Goal: Task Accomplishment & Management: Use online tool/utility

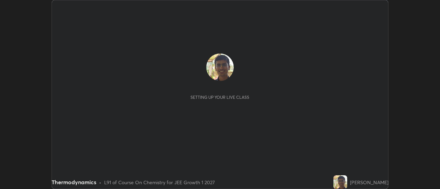
scroll to position [189, 439]
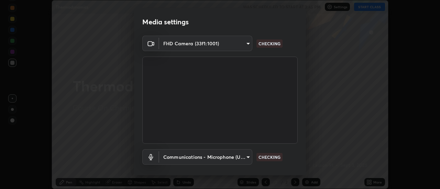
click at [364, 5] on div "Media settings FHD Camera (33f1:1001) 11091fc9cf98ddb1de65d763d7518d3091c73b0c7…" at bounding box center [220, 94] width 440 height 189
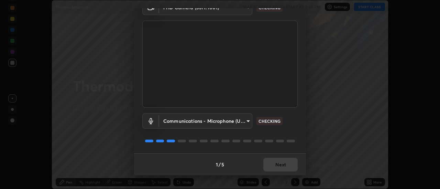
click at [286, 166] on div "1 / 5 Next" at bounding box center [220, 164] width 172 height 22
click at [282, 169] on div "1 / 5 Next" at bounding box center [220, 164] width 172 height 22
click at [282, 171] on div "1 / 5 Next" at bounding box center [220, 164] width 172 height 22
click at [283, 171] on div "1 / 5 Next" at bounding box center [220, 164] width 172 height 22
click at [282, 170] on div "1 / 5 Next" at bounding box center [220, 164] width 172 height 22
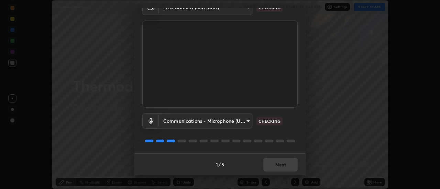
click at [284, 171] on div "1 / 5 Next" at bounding box center [220, 164] width 172 height 22
click at [283, 166] on div "1 / 5 Next" at bounding box center [220, 164] width 172 height 22
click at [283, 168] on div "1 / 5 Next" at bounding box center [220, 164] width 172 height 22
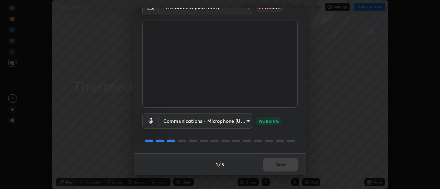
click at [283, 164] on div "1 / 5 Next" at bounding box center [220, 164] width 172 height 22
click at [283, 167] on div "1 / 5 Next" at bounding box center [220, 164] width 172 height 22
click at [284, 167] on div "1 / 5 Next" at bounding box center [220, 164] width 172 height 22
click at [285, 164] on button "Next" at bounding box center [280, 165] width 34 height 14
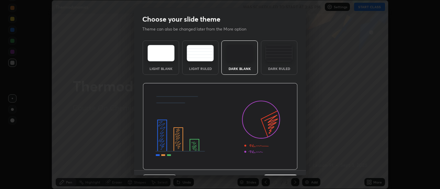
click at [286, 166] on img at bounding box center [220, 126] width 155 height 87
click at [286, 168] on img at bounding box center [220, 126] width 155 height 87
click at [285, 168] on img at bounding box center [220, 126] width 155 height 87
click at [285, 170] on div "Previous 3 / 5 Next" at bounding box center [220, 181] width 172 height 22
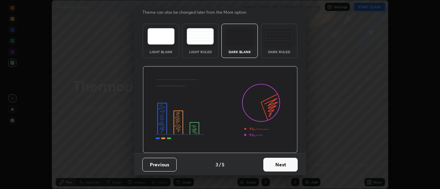
click at [288, 165] on button "Next" at bounding box center [280, 165] width 34 height 14
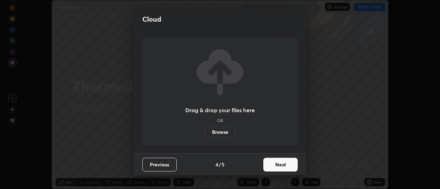
click at [287, 163] on button "Next" at bounding box center [280, 165] width 34 height 14
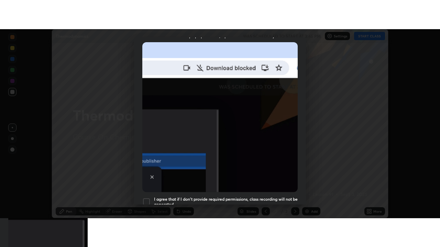
scroll to position [176, 0]
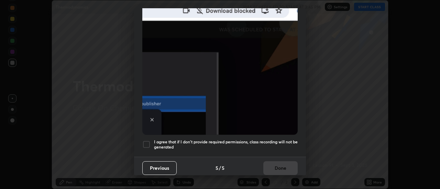
click at [287, 168] on div "Previous 5 / 5 Done" at bounding box center [220, 168] width 172 height 22
click at [285, 165] on div "Previous 5 / 5 Done" at bounding box center [220, 168] width 172 height 22
click at [284, 164] on div "Previous 5 / 5 Done" at bounding box center [220, 168] width 172 height 22
click at [278, 145] on h5 "I agree that if I don't provide required permissions, class recording will not …" at bounding box center [226, 144] width 144 height 11
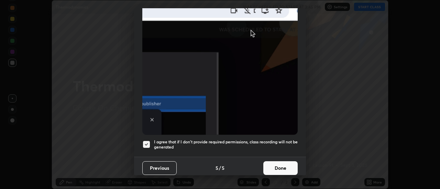
click at [283, 165] on button "Done" at bounding box center [280, 168] width 34 height 14
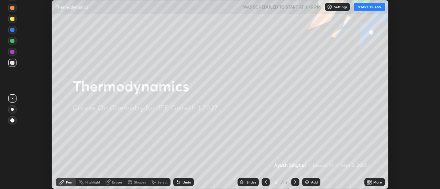
click at [373, 181] on div "More" at bounding box center [374, 182] width 21 height 8
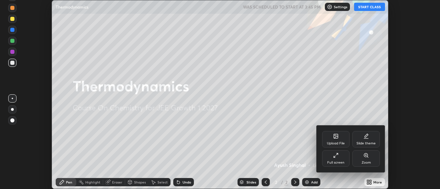
click at [331, 163] on div "Full screen" at bounding box center [335, 162] width 17 height 3
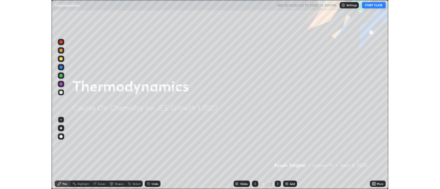
scroll to position [247, 440]
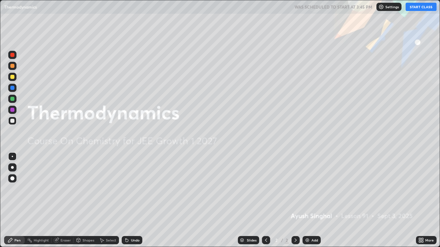
click at [315, 189] on div "Add" at bounding box center [314, 240] width 7 height 3
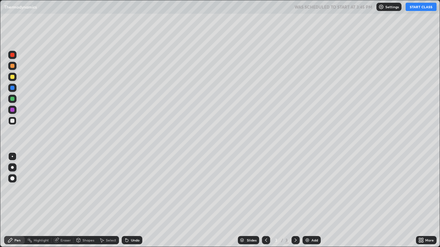
click at [13, 78] on div at bounding box center [12, 77] width 4 height 4
click at [412, 10] on button "START CLASS" at bounding box center [420, 7] width 31 height 8
click at [14, 121] on div at bounding box center [12, 121] width 4 height 4
click at [125, 189] on icon at bounding box center [125, 239] width 1 height 1
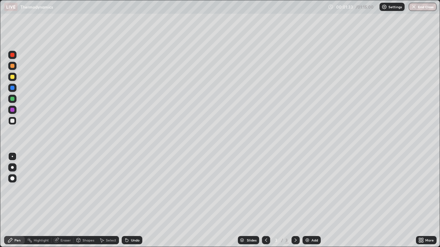
click at [125, 189] on icon at bounding box center [125, 239] width 1 height 1
click at [125, 189] on icon at bounding box center [126, 240] width 5 height 5
click at [125, 189] on icon at bounding box center [125, 239] width 1 height 1
click at [132, 189] on div "Undo" at bounding box center [135, 240] width 9 height 3
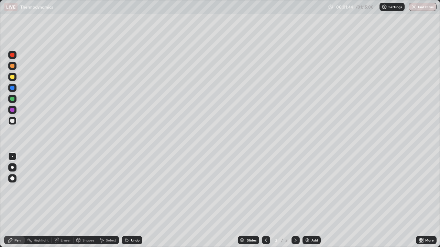
click at [132, 189] on div "Undo" at bounding box center [135, 240] width 9 height 3
click at [61, 189] on div "Eraser" at bounding box center [65, 240] width 10 height 3
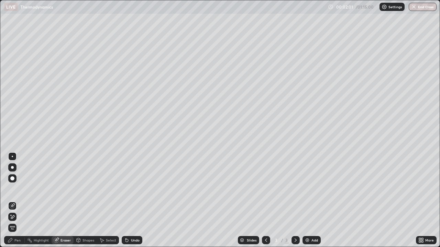
click at [19, 189] on div "Pen" at bounding box center [17, 240] width 6 height 3
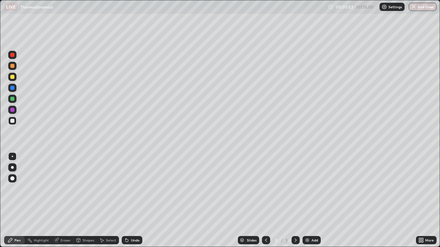
click at [14, 99] on div at bounding box center [12, 99] width 4 height 4
click at [12, 121] on div at bounding box center [12, 121] width 4 height 4
click at [13, 122] on div at bounding box center [12, 121] width 4 height 4
click at [125, 189] on icon at bounding box center [125, 239] width 1 height 1
click at [64, 189] on div "Eraser" at bounding box center [65, 240] width 10 height 3
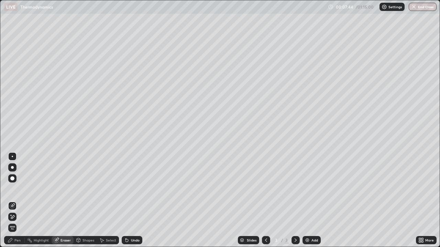
click at [18, 189] on div "Pen" at bounding box center [17, 240] width 6 height 3
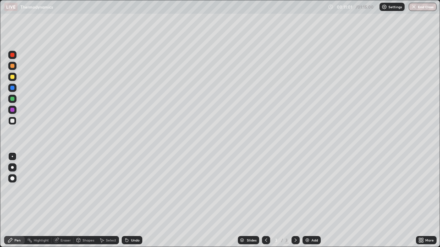
click at [294, 189] on icon at bounding box center [295, 240] width 2 height 3
click at [307, 189] on div "Add" at bounding box center [311, 240] width 18 height 8
click at [13, 124] on div at bounding box center [12, 121] width 8 height 8
click at [128, 189] on div "Undo" at bounding box center [132, 240] width 21 height 8
click at [125, 189] on icon at bounding box center [125, 239] width 1 height 1
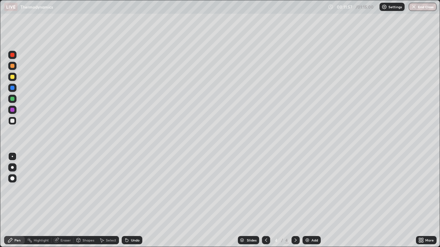
click at [129, 189] on div "Undo" at bounding box center [132, 240] width 21 height 8
click at [125, 189] on icon at bounding box center [126, 240] width 3 height 3
click at [127, 189] on icon at bounding box center [126, 240] width 5 height 5
click at [127, 189] on icon at bounding box center [126, 240] width 3 height 3
click at [13, 112] on div at bounding box center [12, 110] width 4 height 4
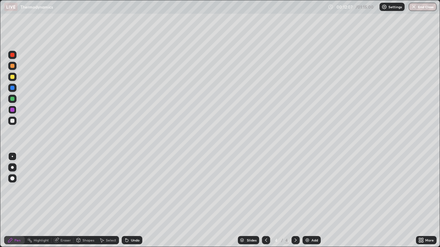
click at [12, 121] on div at bounding box center [12, 121] width 4 height 4
click at [113, 189] on div "Select" at bounding box center [111, 240] width 10 height 3
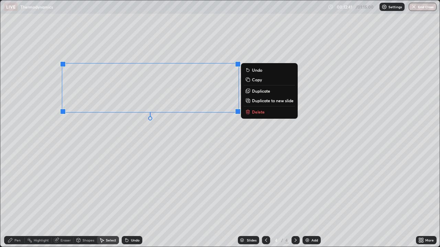
click at [176, 150] on div "0 ° Undo Copy Duplicate Duplicate to new slide Delete" at bounding box center [219, 123] width 439 height 247
click at [263, 92] on p "Duplicate" at bounding box center [263, 90] width 18 height 5
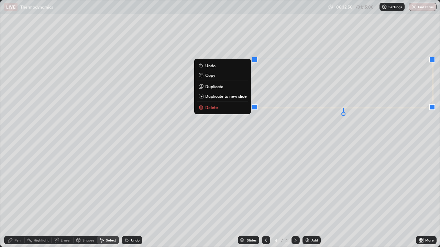
click at [64, 189] on div "Eraser" at bounding box center [65, 240] width 10 height 3
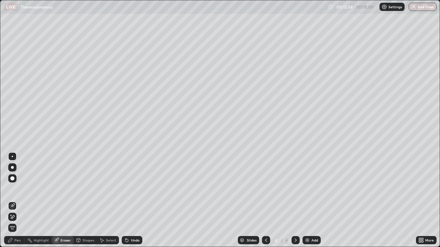
click at [17, 189] on div "Pen" at bounding box center [17, 240] width 6 height 3
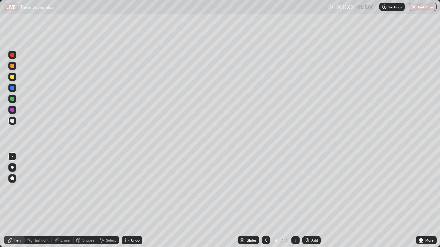
click at [13, 120] on div at bounding box center [12, 121] width 4 height 4
click at [106, 189] on div "Select" at bounding box center [111, 240] width 10 height 3
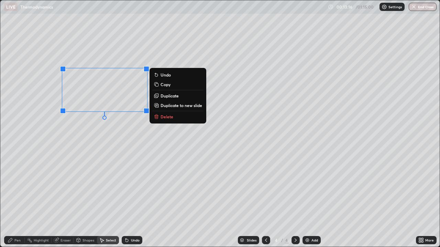
click at [103, 136] on div "0 ° Undo Copy Duplicate Duplicate to new slide Delete" at bounding box center [219, 123] width 439 height 247
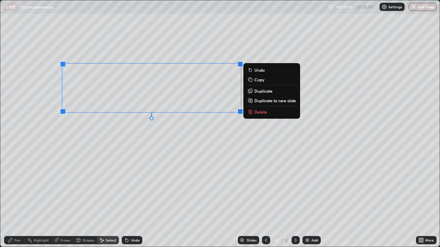
click at [262, 91] on p "Duplicate" at bounding box center [263, 90] width 18 height 5
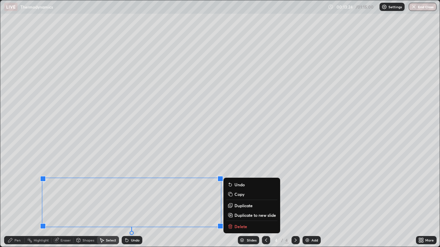
click at [60, 189] on div "Eraser" at bounding box center [65, 240] width 10 height 3
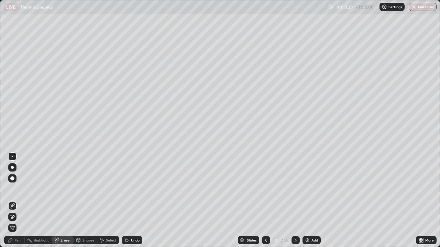
click at [14, 189] on div "Pen" at bounding box center [14, 240] width 21 height 8
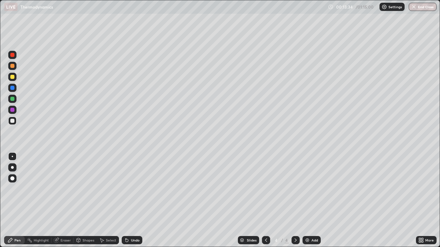
click at [425, 189] on div "More" at bounding box center [429, 240] width 9 height 3
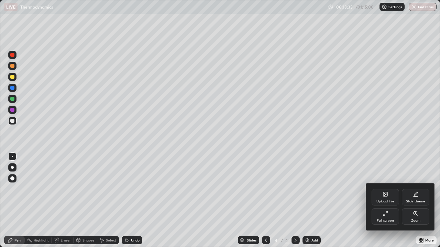
click at [385, 189] on div "Full screen" at bounding box center [384, 216] width 27 height 16
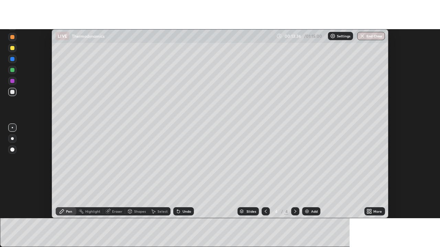
scroll to position [34150, 33900]
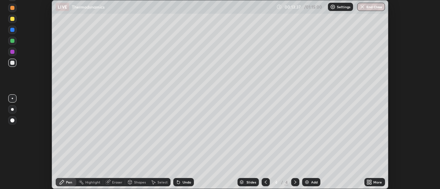
click at [378, 182] on div "More" at bounding box center [377, 182] width 9 height 3
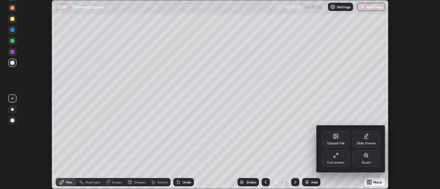
click at [337, 161] on div "Full screen" at bounding box center [335, 162] width 17 height 3
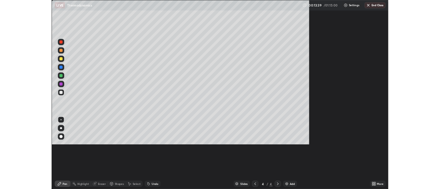
scroll to position [247, 440]
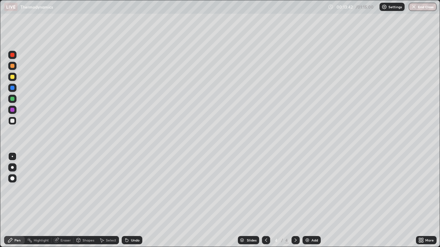
click at [12, 75] on div at bounding box center [12, 77] width 4 height 4
click at [139, 189] on div "Undo" at bounding box center [132, 240] width 21 height 8
click at [136, 189] on div "Undo" at bounding box center [135, 240] width 9 height 3
click at [135, 189] on div "Undo" at bounding box center [135, 240] width 9 height 3
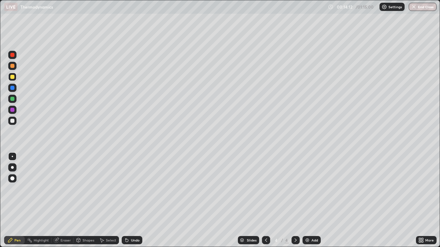
click at [135, 189] on div "Undo" at bounding box center [135, 240] width 9 height 3
click at [12, 122] on div at bounding box center [12, 121] width 4 height 4
click at [13, 99] on div at bounding box center [12, 99] width 4 height 4
click at [15, 110] on div at bounding box center [12, 110] width 8 height 8
click at [136, 189] on div "Undo" at bounding box center [132, 240] width 21 height 8
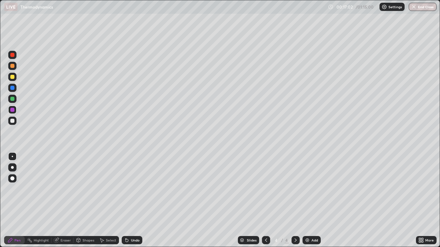
click at [132, 189] on div "Undo" at bounding box center [132, 240] width 21 height 8
click at [12, 99] on div at bounding box center [12, 99] width 4 height 4
click at [128, 189] on div "Undo" at bounding box center [132, 240] width 21 height 8
click at [132, 189] on div "Undo" at bounding box center [135, 240] width 9 height 3
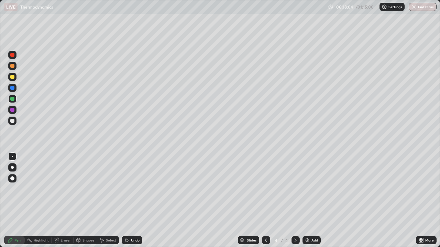
click at [132, 189] on div "Undo" at bounding box center [135, 240] width 9 height 3
click at [133, 189] on div "Undo" at bounding box center [135, 240] width 9 height 3
click at [309, 189] on div "Add" at bounding box center [311, 240] width 18 height 8
click at [67, 189] on div "Eraser" at bounding box center [65, 240] width 10 height 3
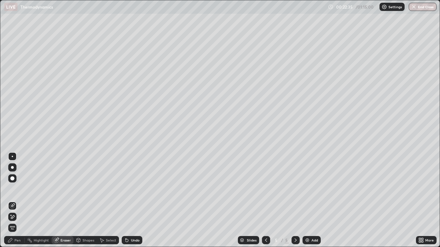
click at [17, 189] on div "Pen" at bounding box center [17, 240] width 6 height 3
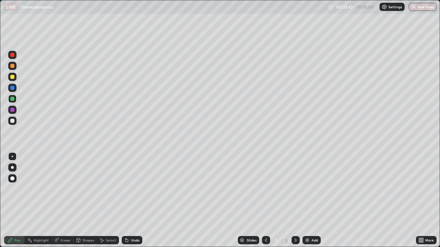
click at [262, 189] on div at bounding box center [266, 240] width 8 height 8
click at [265, 189] on icon at bounding box center [266, 240] width 2 height 3
click at [295, 189] on icon at bounding box center [295, 240] width 5 height 5
click at [307, 189] on img at bounding box center [306, 240] width 5 height 5
click at [131, 189] on div "Undo" at bounding box center [132, 240] width 21 height 8
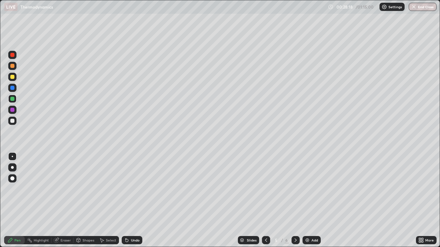
click at [265, 189] on icon at bounding box center [266, 240] width 2 height 3
click at [295, 189] on icon at bounding box center [295, 240] width 5 height 5
click at [12, 122] on div at bounding box center [12, 121] width 4 height 4
click at [306, 189] on img at bounding box center [306, 240] width 5 height 5
click at [125, 189] on icon at bounding box center [125, 239] width 1 height 1
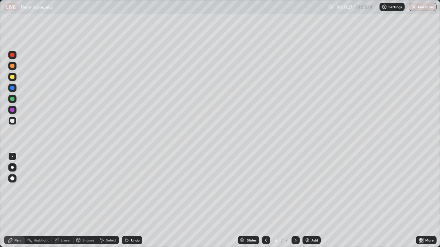
click at [125, 189] on icon at bounding box center [125, 239] width 1 height 1
click at [14, 78] on div at bounding box center [12, 77] width 4 height 4
click at [262, 189] on div at bounding box center [266, 240] width 8 height 8
click at [295, 189] on icon at bounding box center [295, 240] width 5 height 5
click at [14, 124] on div at bounding box center [12, 121] width 8 height 8
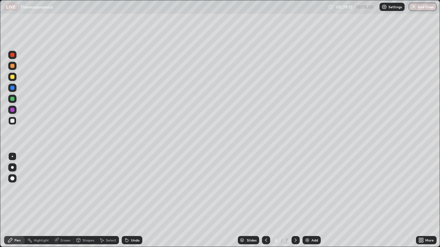
click at [310, 189] on div "Add" at bounding box center [311, 240] width 18 height 8
click at [14, 78] on div at bounding box center [12, 77] width 4 height 4
click at [12, 121] on div at bounding box center [12, 121] width 4 height 4
click at [265, 189] on icon at bounding box center [265, 240] width 5 height 5
click at [264, 189] on icon at bounding box center [265, 240] width 5 height 5
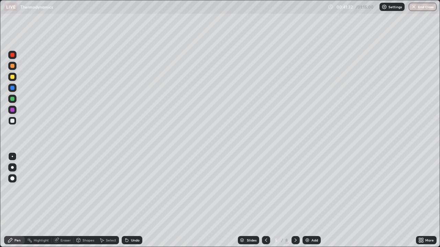
click at [263, 189] on div at bounding box center [266, 240] width 8 height 8
click at [265, 189] on icon at bounding box center [265, 240] width 5 height 5
click at [12, 122] on div at bounding box center [12, 121] width 4 height 4
click at [128, 189] on icon at bounding box center [126, 240] width 5 height 5
click at [131, 189] on div "Undo" at bounding box center [135, 240] width 9 height 3
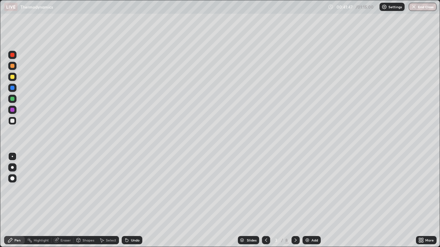
click at [291, 189] on div at bounding box center [295, 241] width 8 height 14
click at [294, 189] on icon at bounding box center [295, 240] width 5 height 5
click at [294, 189] on icon at bounding box center [295, 240] width 2 height 3
click at [295, 189] on icon at bounding box center [295, 240] width 5 height 5
click at [14, 101] on div at bounding box center [12, 99] width 8 height 8
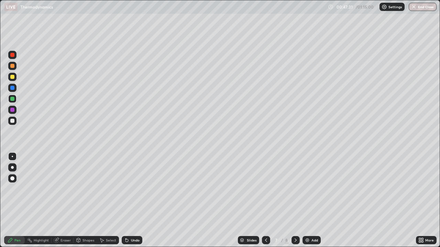
click at [60, 189] on div "Eraser" at bounding box center [65, 240] width 10 height 3
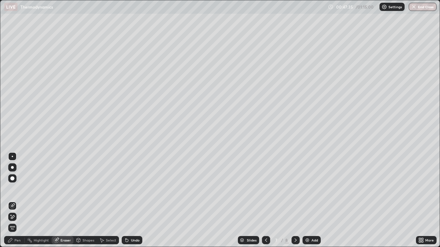
click at [17, 189] on div "Pen" at bounding box center [17, 240] width 6 height 3
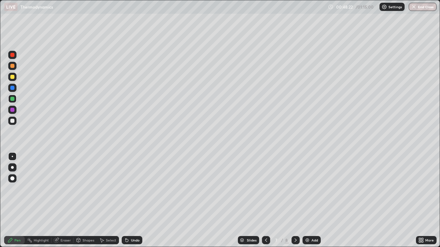
click at [295, 189] on icon at bounding box center [295, 240] width 5 height 5
click at [306, 189] on img at bounding box center [306, 240] width 5 height 5
click at [13, 120] on div at bounding box center [12, 121] width 4 height 4
click at [134, 189] on div "Undo" at bounding box center [132, 240] width 21 height 8
click at [265, 189] on icon at bounding box center [265, 240] width 5 height 5
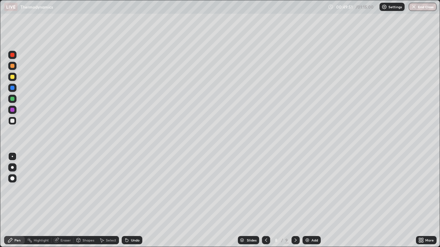
click at [264, 189] on div at bounding box center [266, 240] width 8 height 8
click at [291, 189] on div at bounding box center [295, 240] width 8 height 8
click at [295, 189] on icon at bounding box center [295, 240] width 2 height 3
click at [295, 189] on icon at bounding box center [295, 240] width 5 height 5
click at [15, 100] on div at bounding box center [12, 99] width 8 height 8
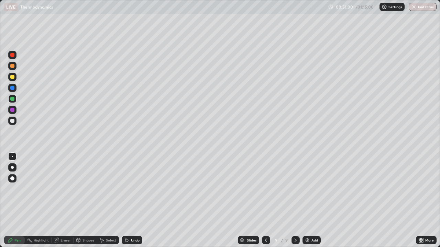
click at [265, 189] on icon at bounding box center [265, 240] width 5 height 5
click at [268, 189] on div at bounding box center [266, 240] width 8 height 8
click at [268, 189] on icon at bounding box center [265, 240] width 5 height 5
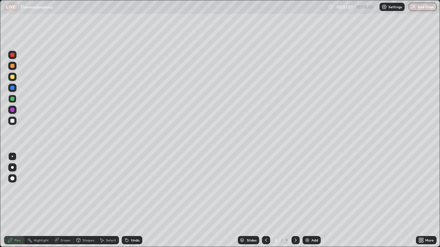
click at [269, 189] on div at bounding box center [266, 241] width 8 height 14
click at [265, 189] on icon at bounding box center [265, 240] width 5 height 5
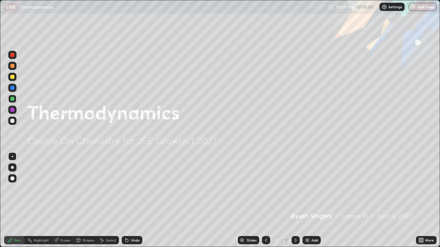
click at [294, 189] on icon at bounding box center [295, 240] width 2 height 3
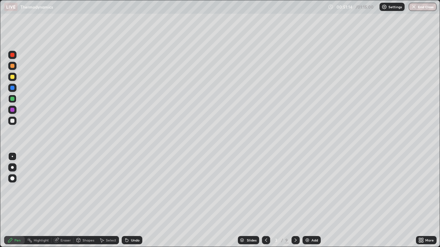
click at [294, 189] on icon at bounding box center [295, 240] width 5 height 5
click at [294, 189] on div at bounding box center [295, 240] width 8 height 8
click at [295, 189] on icon at bounding box center [295, 240] width 5 height 5
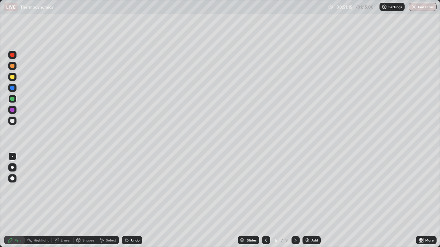
click at [296, 189] on div at bounding box center [295, 240] width 8 height 8
click at [295, 189] on div at bounding box center [295, 240] width 8 height 8
click at [295, 189] on icon at bounding box center [295, 240] width 5 height 5
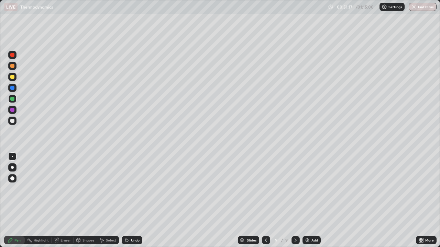
click at [265, 189] on div at bounding box center [266, 240] width 8 height 8
click at [294, 189] on icon at bounding box center [295, 240] width 5 height 5
click at [12, 121] on div at bounding box center [12, 121] width 4 height 4
click at [304, 189] on img at bounding box center [306, 240] width 5 height 5
click at [128, 189] on icon at bounding box center [126, 240] width 5 height 5
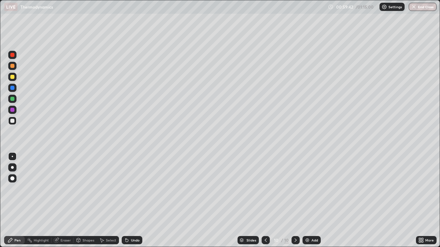
click at [126, 189] on icon at bounding box center [126, 240] width 3 height 3
click at [127, 189] on div "Undo" at bounding box center [132, 240] width 21 height 8
click at [133, 189] on div "Undo" at bounding box center [135, 240] width 9 height 3
click at [134, 189] on div "Undo" at bounding box center [135, 240] width 9 height 3
click at [133, 189] on div "Undo" at bounding box center [132, 240] width 21 height 8
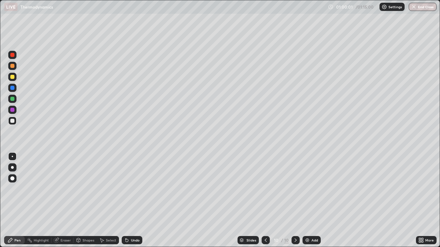
click at [133, 189] on div "Undo" at bounding box center [135, 240] width 9 height 3
click at [133, 189] on div "Undo" at bounding box center [132, 240] width 21 height 8
click at [133, 189] on div "Undo" at bounding box center [135, 240] width 9 height 3
click at [134, 189] on div "Undo" at bounding box center [132, 240] width 21 height 8
click at [132, 189] on div "Undo" at bounding box center [135, 240] width 9 height 3
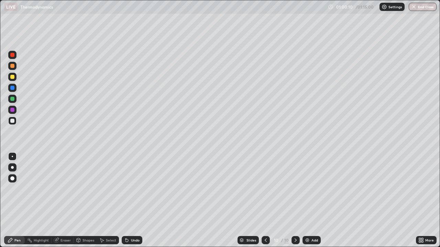
click at [132, 189] on div "Undo" at bounding box center [132, 240] width 21 height 8
click at [131, 189] on div "Undo" at bounding box center [132, 240] width 21 height 8
click at [130, 189] on div "Undo" at bounding box center [132, 240] width 21 height 8
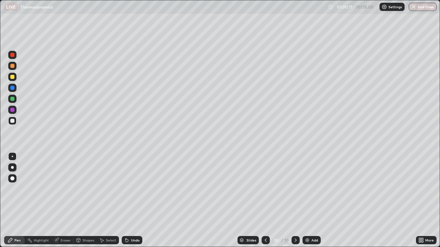
click at [129, 189] on div "Undo" at bounding box center [132, 240] width 21 height 8
click at [128, 189] on div "Undo" at bounding box center [132, 240] width 21 height 8
click at [126, 189] on div "Undo" at bounding box center [132, 240] width 21 height 8
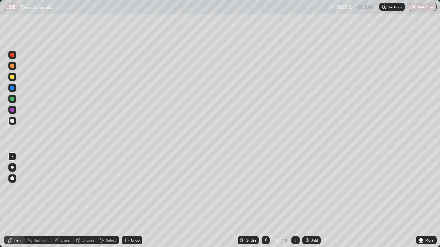
click at [129, 189] on div "Undo" at bounding box center [132, 240] width 21 height 8
click at [131, 189] on div "Undo" at bounding box center [135, 240] width 9 height 3
click at [132, 189] on div "Undo" at bounding box center [135, 240] width 9 height 3
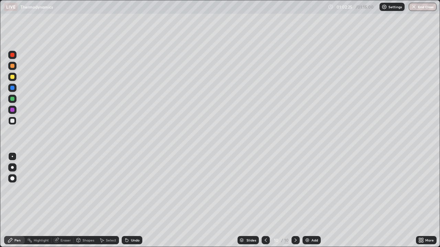
click at [14, 100] on div at bounding box center [12, 99] width 4 height 4
click at [13, 121] on div at bounding box center [12, 121] width 4 height 4
click at [264, 189] on div at bounding box center [265, 241] width 8 height 14
click at [295, 189] on icon at bounding box center [295, 240] width 5 height 5
click at [305, 189] on img at bounding box center [306, 240] width 5 height 5
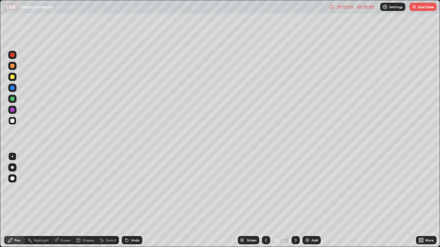
click at [12, 99] on div at bounding box center [12, 99] width 4 height 4
click at [419, 7] on button "End Class" at bounding box center [422, 7] width 27 height 8
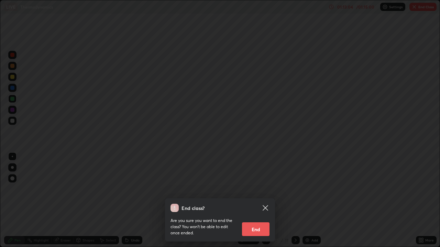
click at [266, 189] on button "End" at bounding box center [255, 230] width 27 height 14
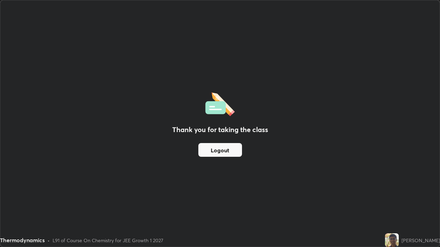
click at [203, 106] on div "Thank you for taking the class Logout" at bounding box center [219, 123] width 439 height 247
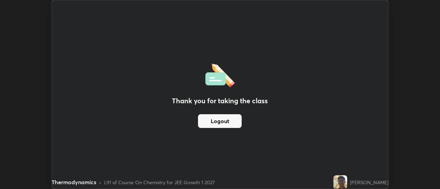
scroll to position [34150, 33900]
